Goal: Transaction & Acquisition: Purchase product/service

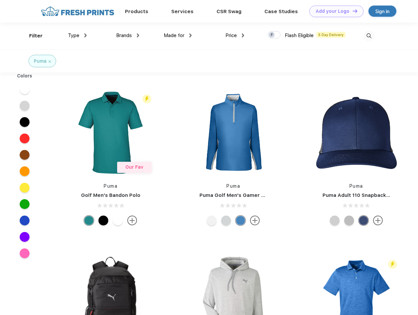
click at [334, 11] on link "Add your Logo Design Tool" at bounding box center [336, 11] width 54 height 11
click at [0, 0] on div "Design Tool" at bounding box center [0, 0] width 0 height 0
click at [352, 11] on link "Add your Logo Design Tool" at bounding box center [336, 11] width 54 height 11
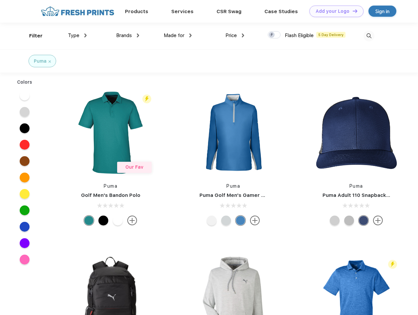
click at [31, 36] on div "Filter" at bounding box center [35, 36] width 13 height 8
click at [77, 35] on span "Type" at bounding box center [73, 35] width 11 height 6
click at [127, 35] on span "Brands" at bounding box center [124, 35] width 16 height 6
click at [178, 35] on span "Made for" at bounding box center [174, 35] width 21 height 6
click at [235, 35] on span "Price" at bounding box center [230, 35] width 11 height 6
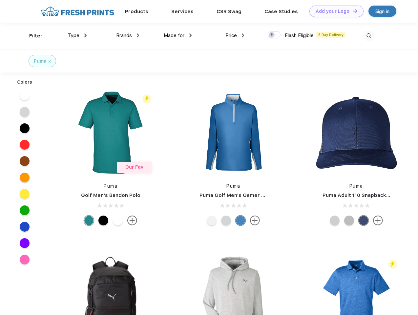
click at [274, 35] on div at bounding box center [273, 34] width 13 height 7
click at [272, 35] on input "checkbox" at bounding box center [269, 33] width 4 height 4
click at [368, 36] on img at bounding box center [368, 35] width 11 height 11
